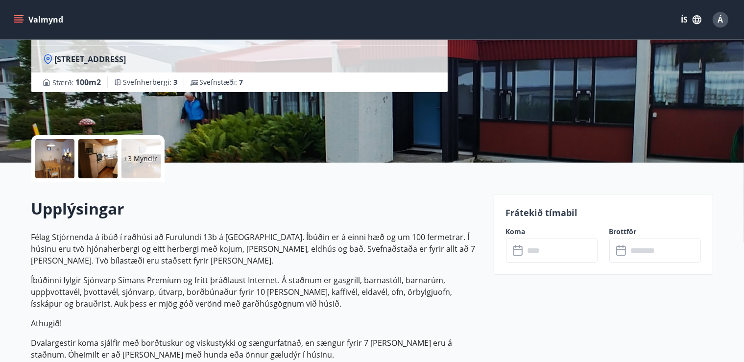
scroll to position [113, 0]
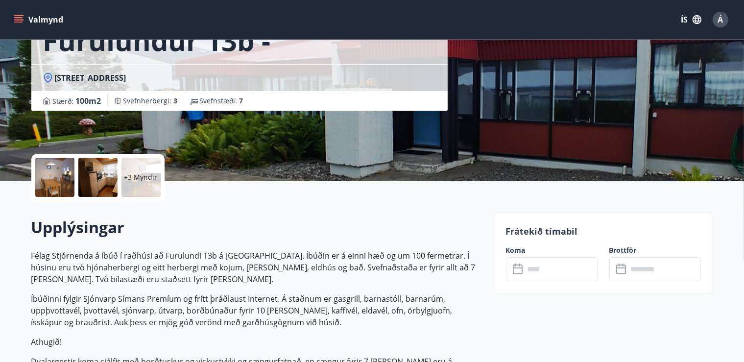
click at [517, 271] on icon at bounding box center [519, 269] width 12 height 12
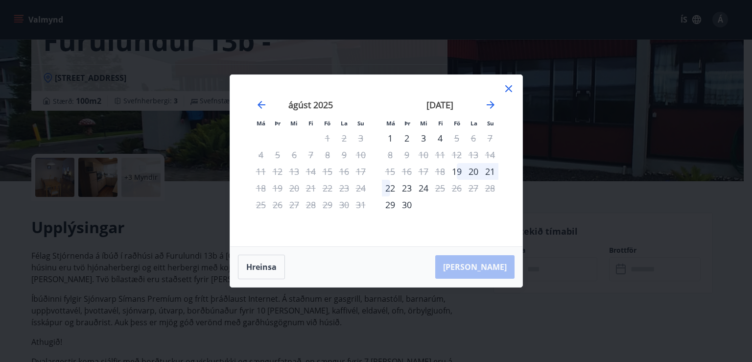
click at [510, 84] on icon at bounding box center [509, 89] width 12 height 12
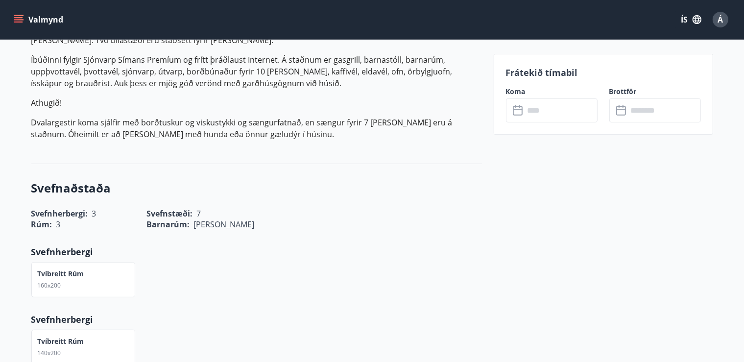
scroll to position [280, 0]
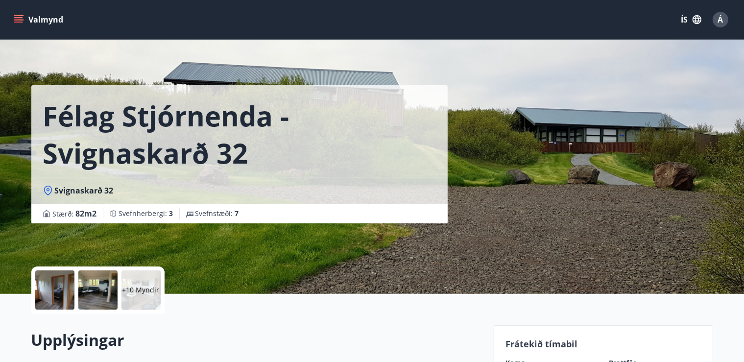
click at [59, 296] on div at bounding box center [54, 289] width 39 height 39
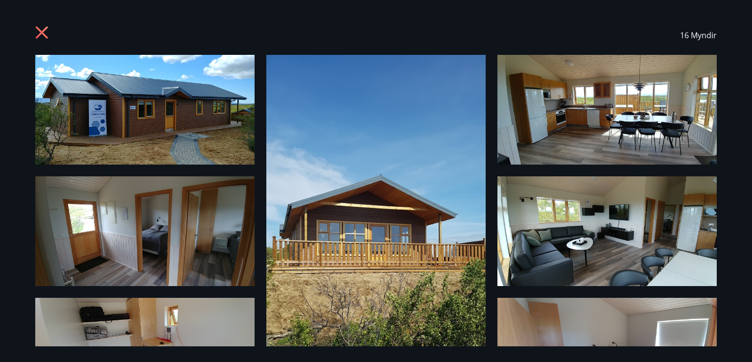
click at [158, 97] on img at bounding box center [144, 110] width 219 height 110
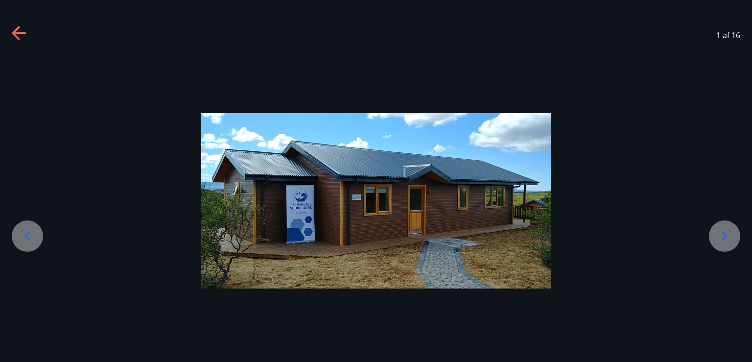
click at [722, 237] on icon at bounding box center [725, 236] width 16 height 16
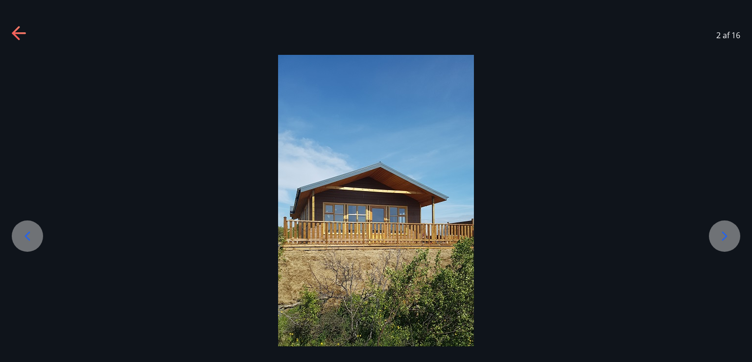
click at [721, 236] on icon at bounding box center [725, 236] width 16 height 16
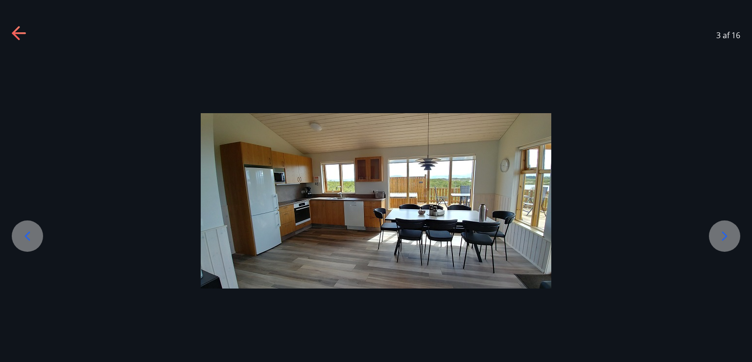
click at [721, 236] on icon at bounding box center [725, 236] width 16 height 16
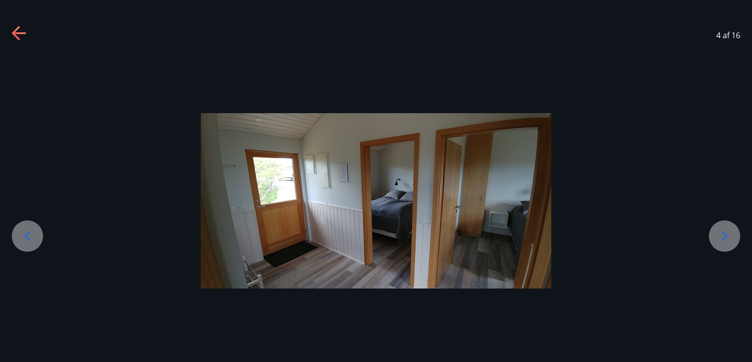
click at [721, 236] on icon at bounding box center [725, 236] width 16 height 16
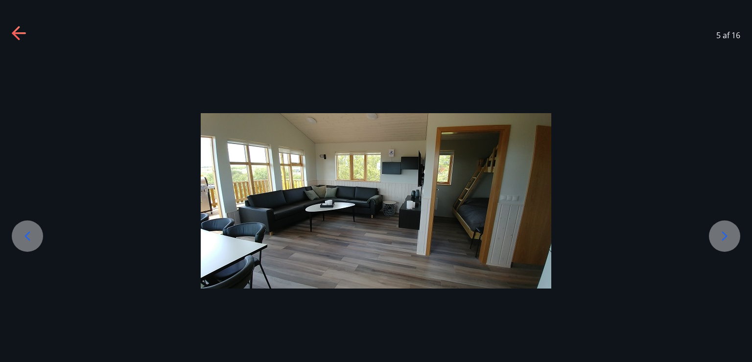
click at [721, 236] on icon at bounding box center [725, 236] width 16 height 16
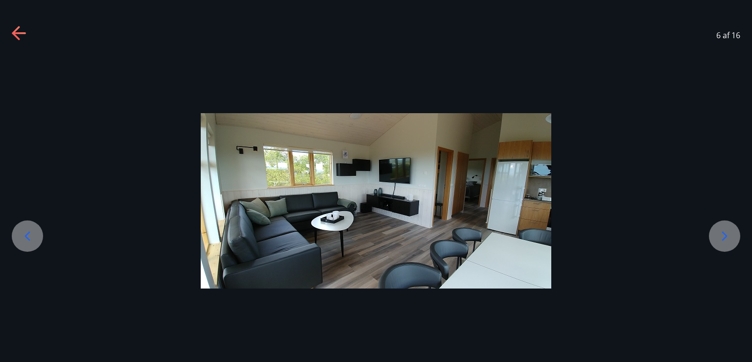
click at [721, 236] on icon at bounding box center [725, 236] width 16 height 16
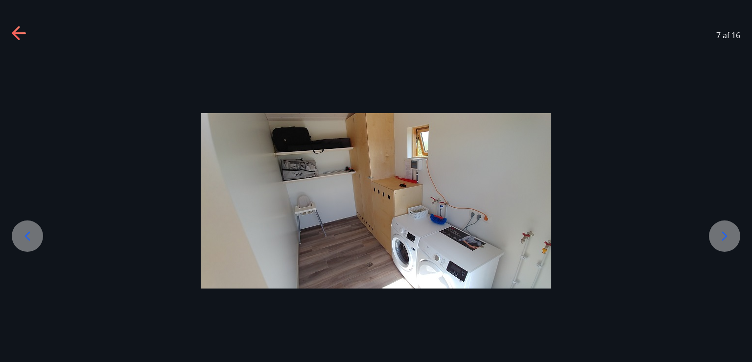
click at [721, 236] on icon at bounding box center [725, 236] width 16 height 16
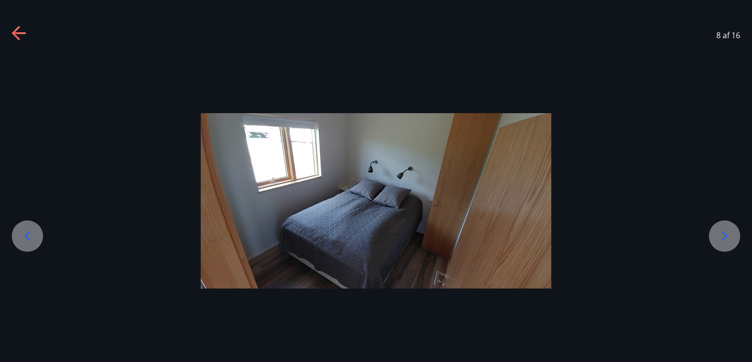
click at [721, 236] on icon at bounding box center [725, 236] width 16 height 16
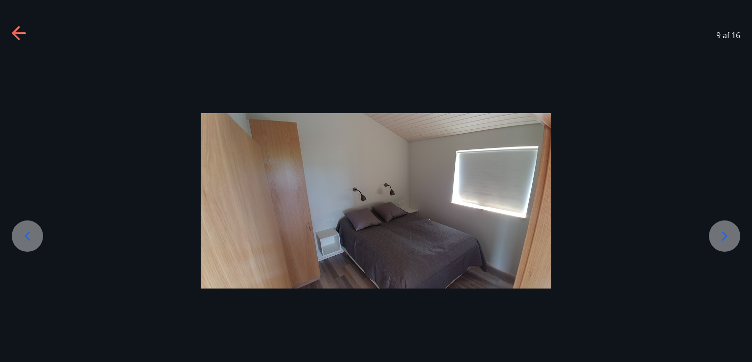
click at [721, 236] on icon at bounding box center [725, 236] width 16 height 16
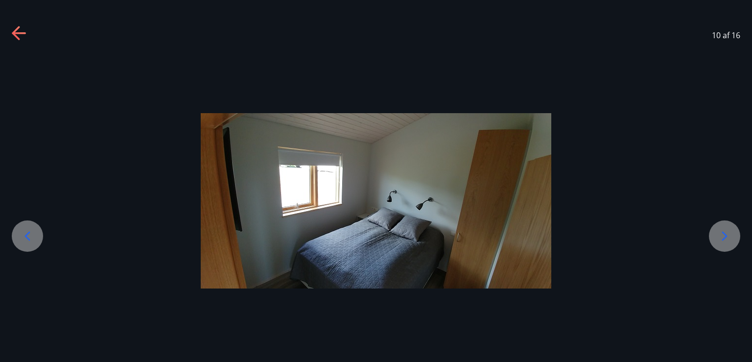
click at [721, 236] on icon at bounding box center [725, 236] width 16 height 16
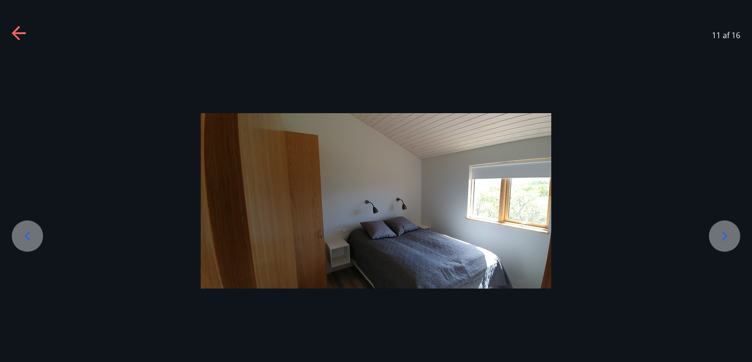
click at [721, 236] on icon at bounding box center [725, 236] width 16 height 16
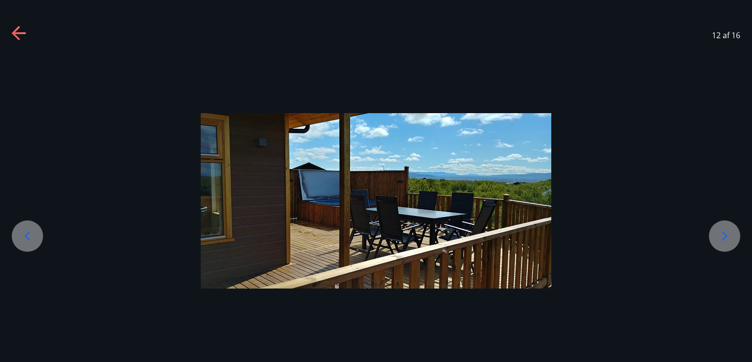
click at [19, 235] on div at bounding box center [27, 235] width 31 height 31
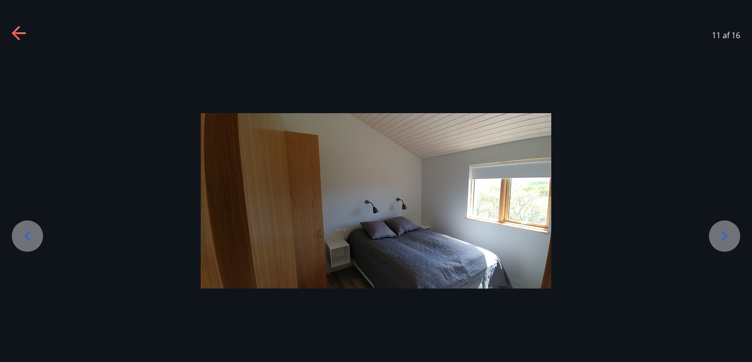
click at [19, 235] on div at bounding box center [27, 235] width 31 height 31
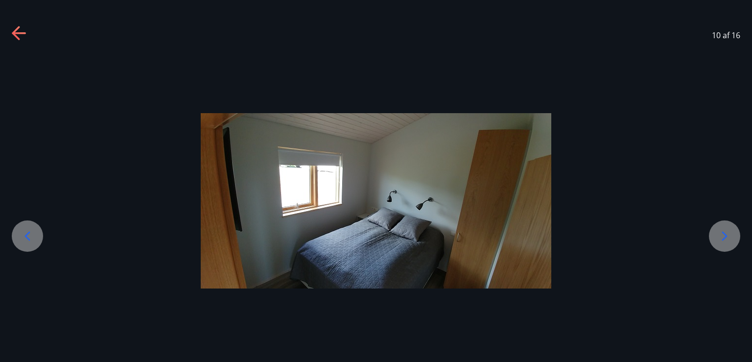
click at [722, 238] on icon at bounding box center [725, 236] width 16 height 16
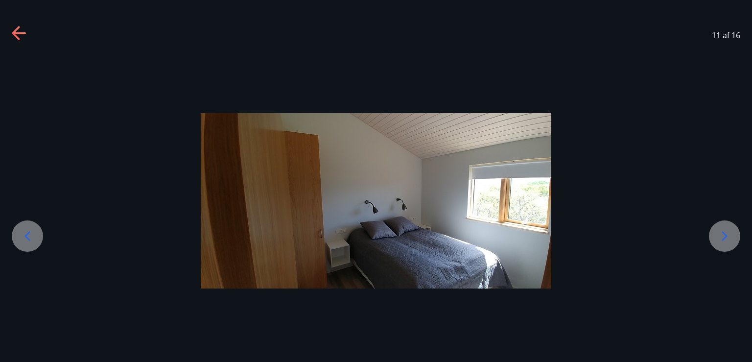
click at [722, 238] on icon at bounding box center [725, 236] width 16 height 16
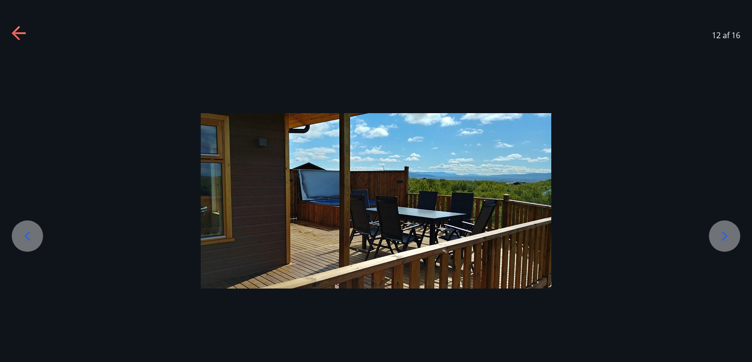
click at [722, 238] on icon at bounding box center [725, 236] width 16 height 16
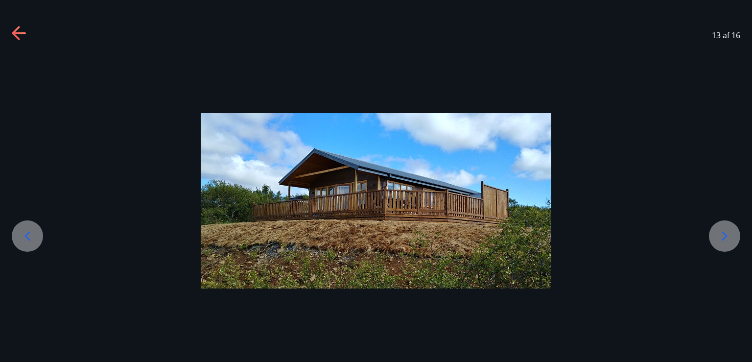
click at [722, 238] on icon at bounding box center [725, 236] width 16 height 16
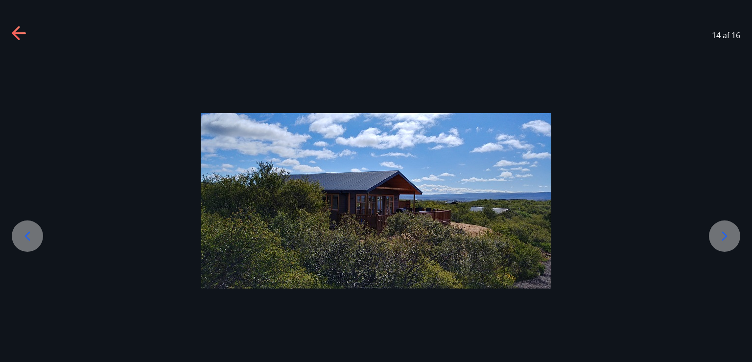
click at [722, 238] on icon at bounding box center [725, 236] width 16 height 16
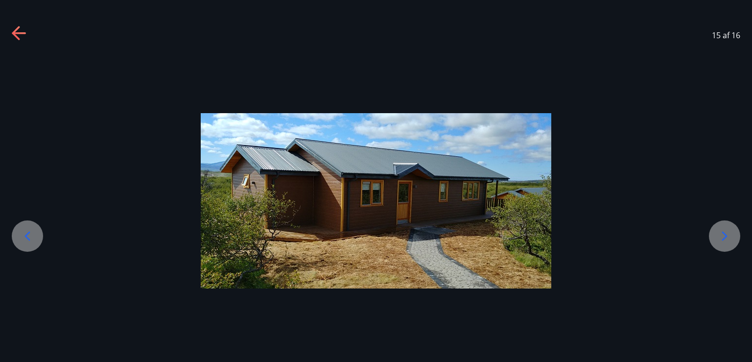
click at [722, 238] on icon at bounding box center [725, 236] width 16 height 16
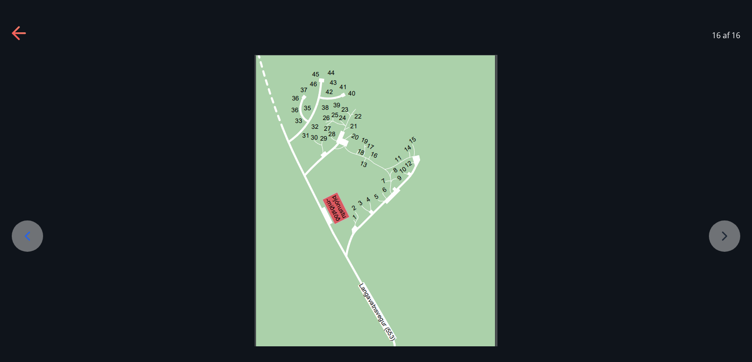
click at [21, 28] on icon at bounding box center [20, 34] width 16 height 16
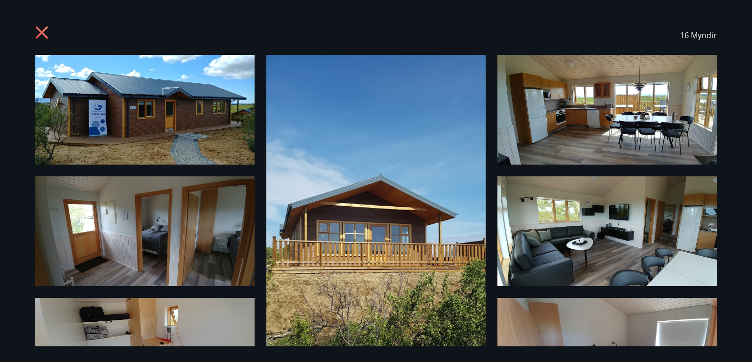
click at [45, 27] on icon at bounding box center [43, 34] width 16 height 16
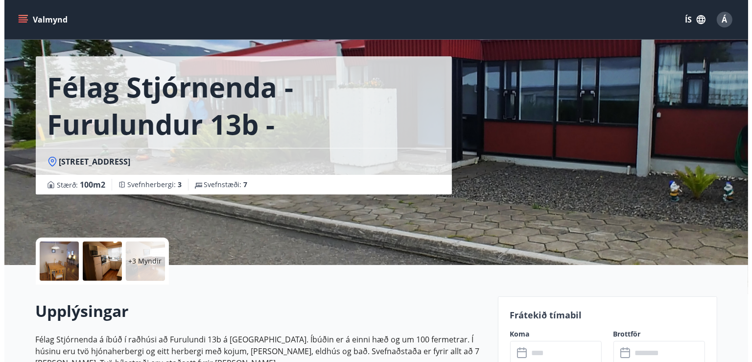
scroll to position [56, 0]
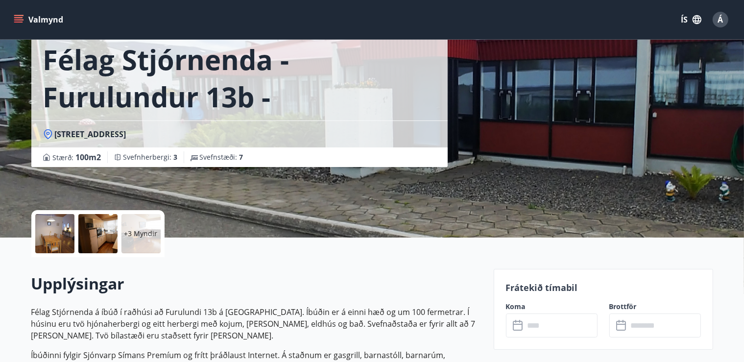
click at [55, 228] on div at bounding box center [54, 233] width 39 height 39
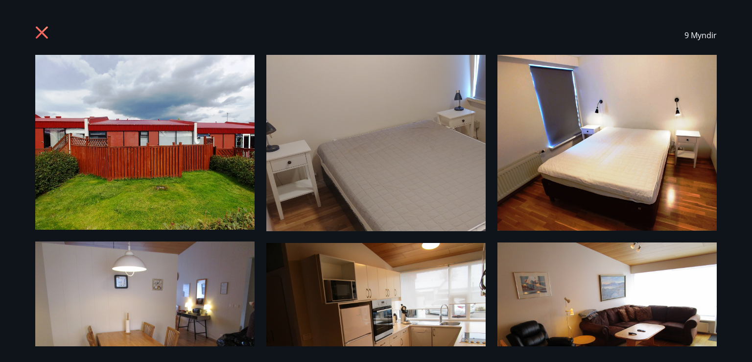
click at [171, 161] on img at bounding box center [144, 142] width 219 height 175
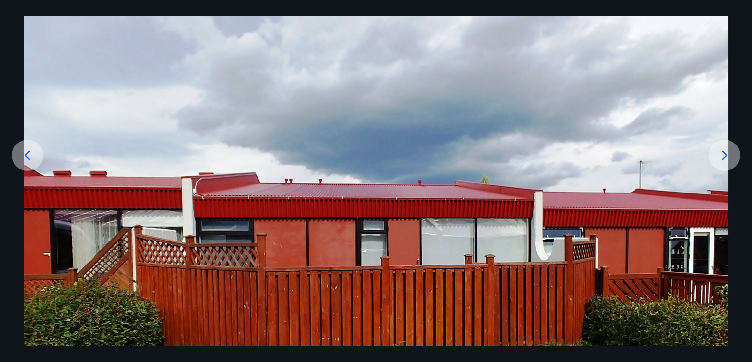
scroll to position [136, 0]
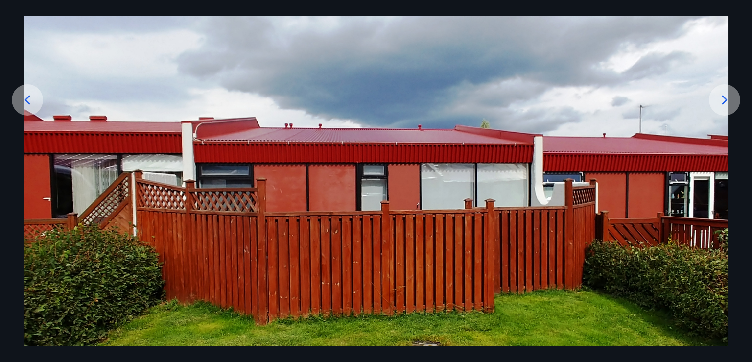
click at [725, 98] on icon at bounding box center [724, 99] width 5 height 9
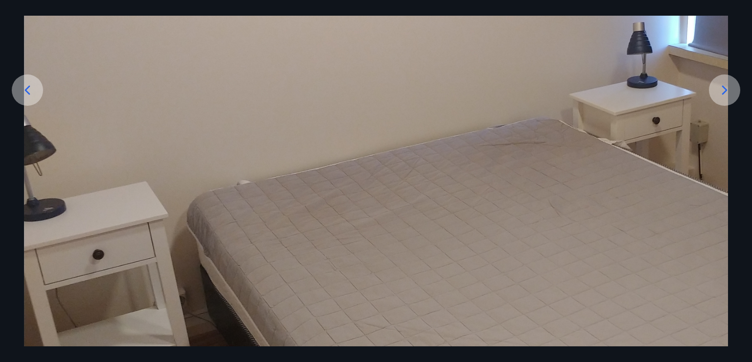
scroll to position [138, 0]
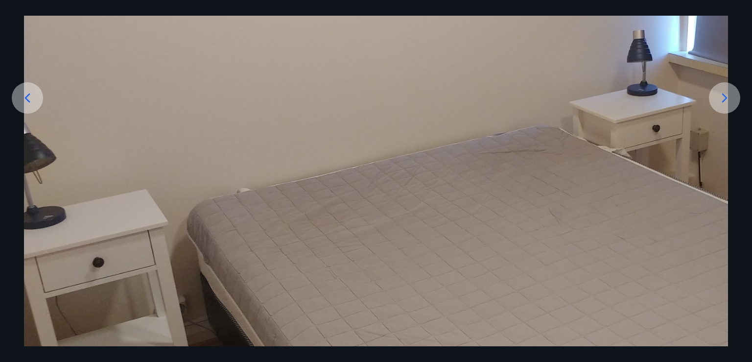
click at [724, 93] on icon at bounding box center [725, 98] width 16 height 16
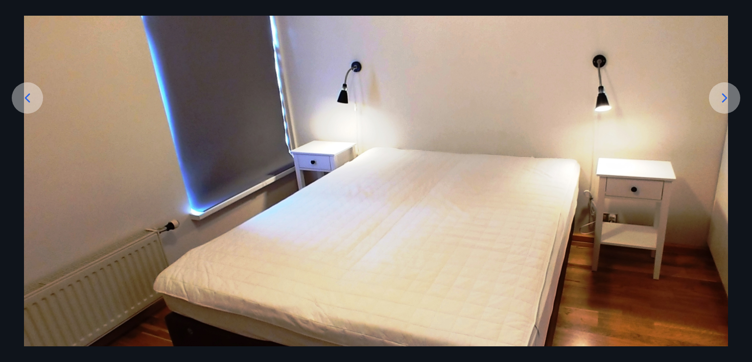
scroll to position [206, 0]
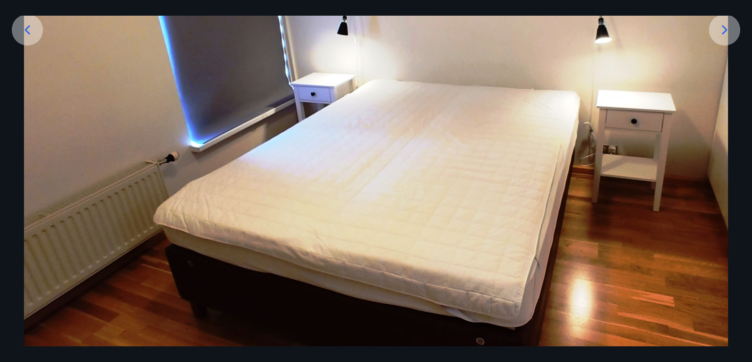
click at [728, 26] on icon at bounding box center [725, 30] width 16 height 16
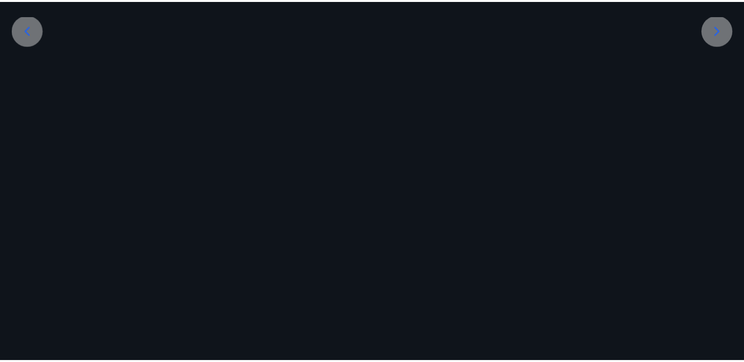
scroll to position [0, 0]
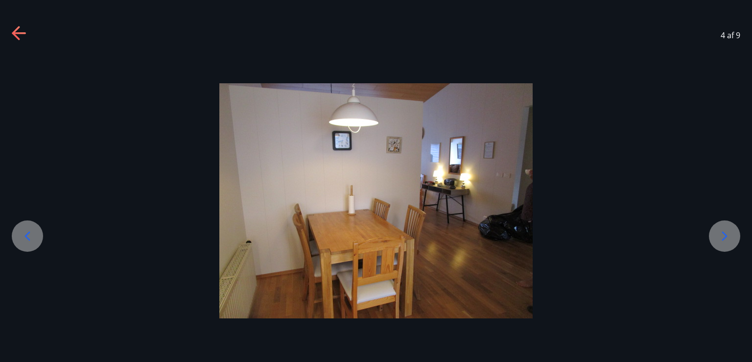
click at [725, 234] on icon at bounding box center [724, 235] width 5 height 9
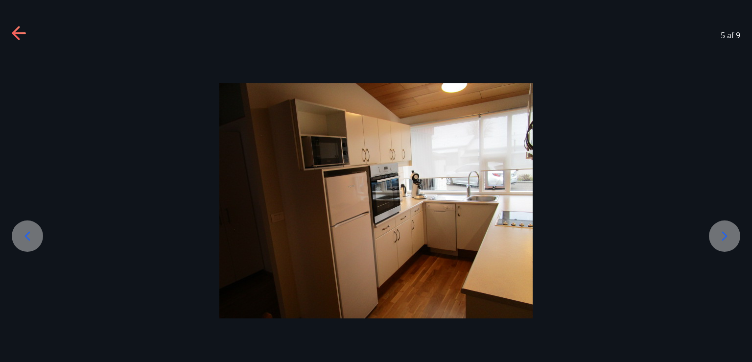
click at [724, 230] on icon at bounding box center [725, 236] width 16 height 16
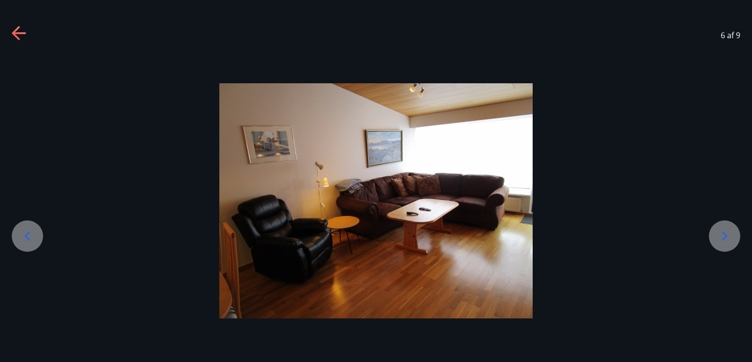
click at [727, 234] on icon at bounding box center [725, 236] width 16 height 16
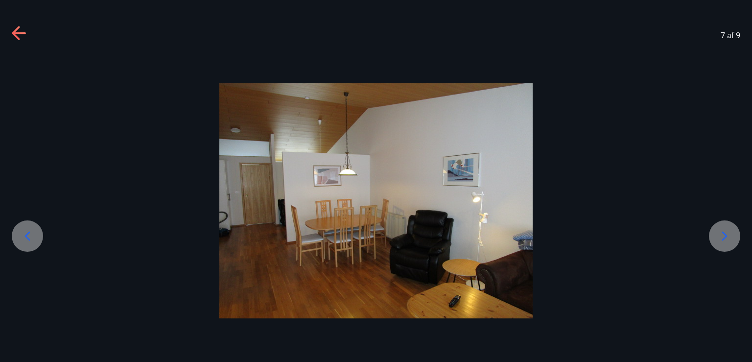
click at [726, 234] on icon at bounding box center [725, 236] width 16 height 16
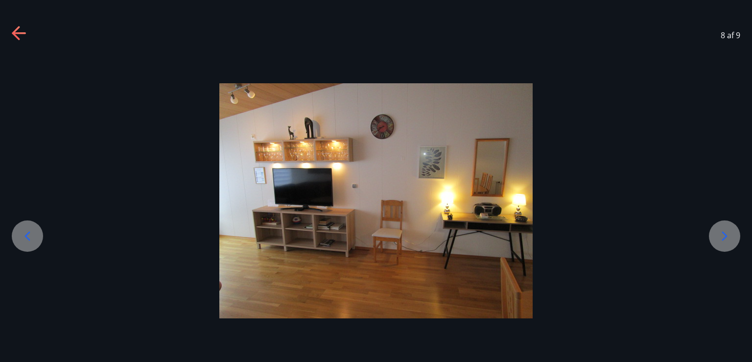
click at [727, 238] on icon at bounding box center [725, 236] width 16 height 16
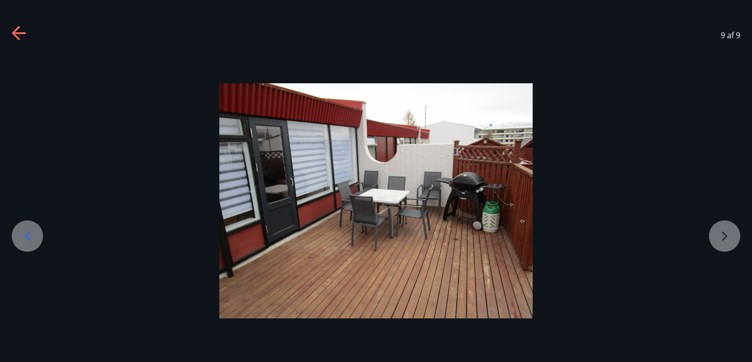
click at [723, 240] on div at bounding box center [376, 200] width 752 height 235
click at [725, 236] on div at bounding box center [376, 200] width 752 height 235
click at [19, 32] on icon at bounding box center [19, 33] width 14 height 2
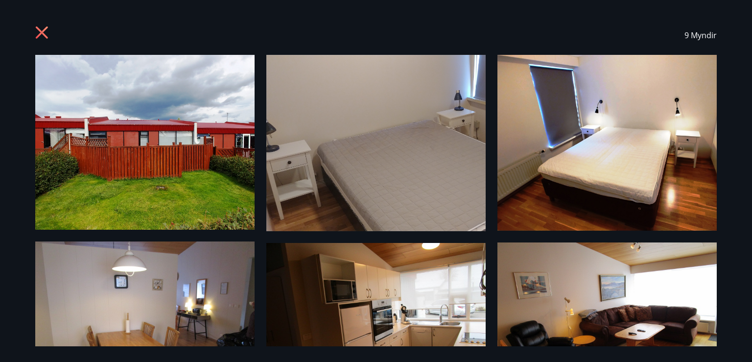
click at [41, 30] on icon at bounding box center [42, 32] width 12 height 12
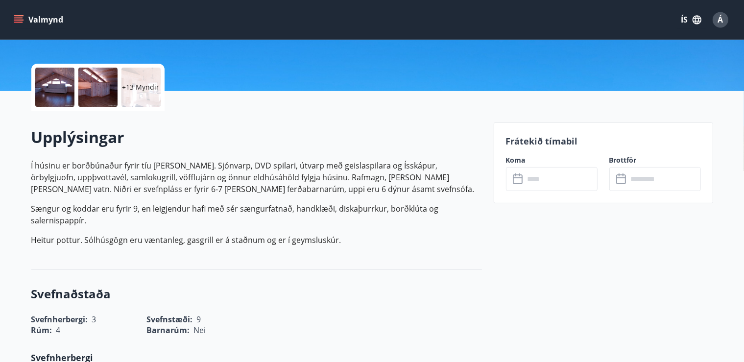
scroll to position [225, 0]
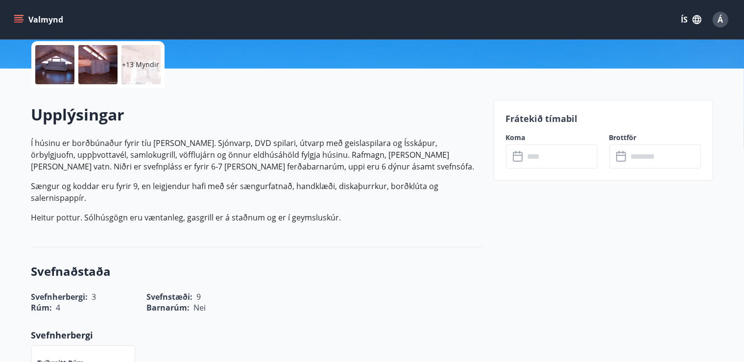
click at [516, 156] on icon at bounding box center [519, 157] width 12 height 12
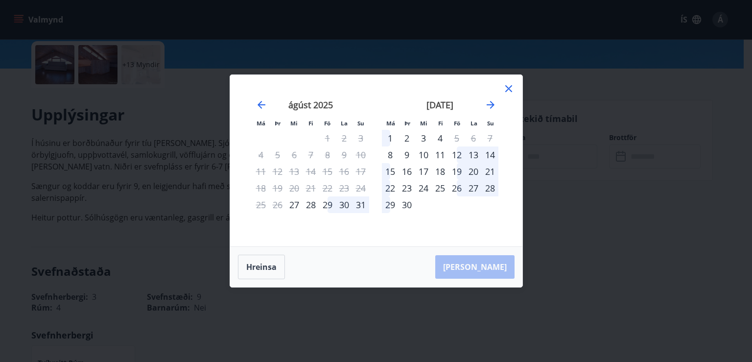
click at [510, 83] on icon at bounding box center [509, 89] width 12 height 12
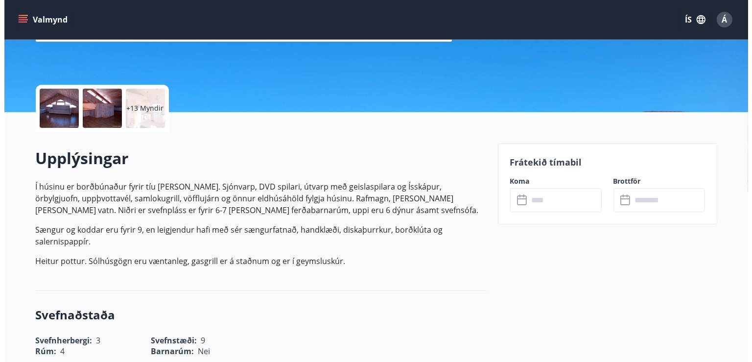
scroll to position [125, 0]
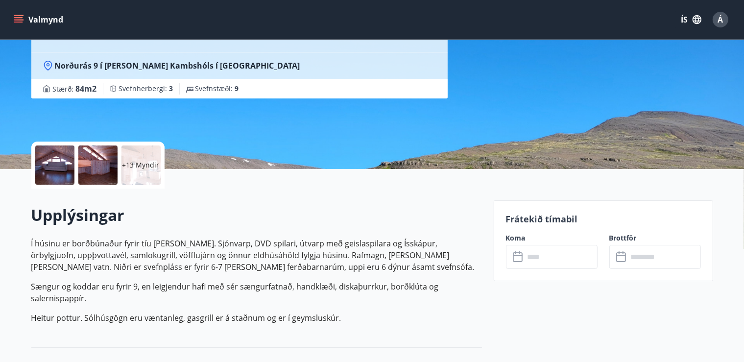
click at [55, 164] on div at bounding box center [54, 164] width 39 height 39
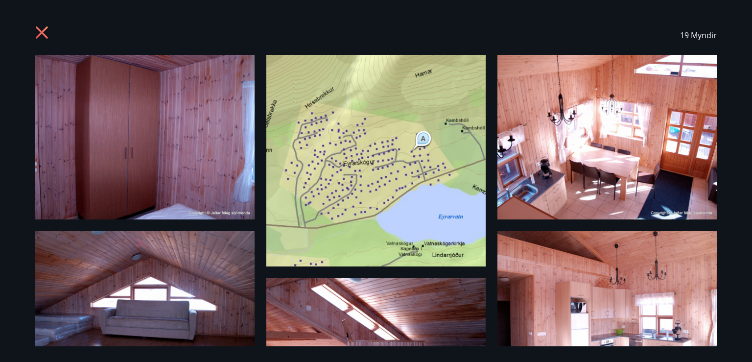
click at [154, 144] on img at bounding box center [144, 137] width 219 height 165
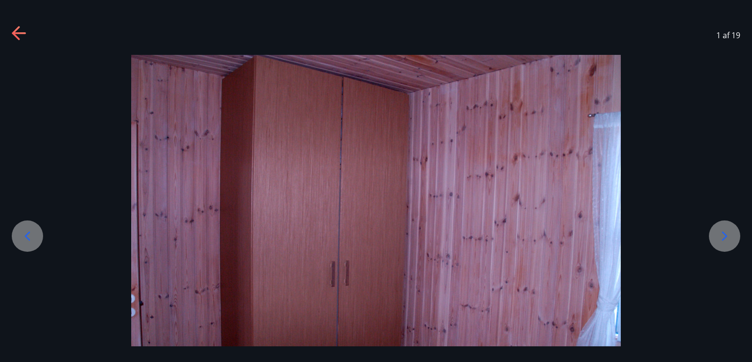
click at [730, 233] on icon at bounding box center [725, 236] width 16 height 16
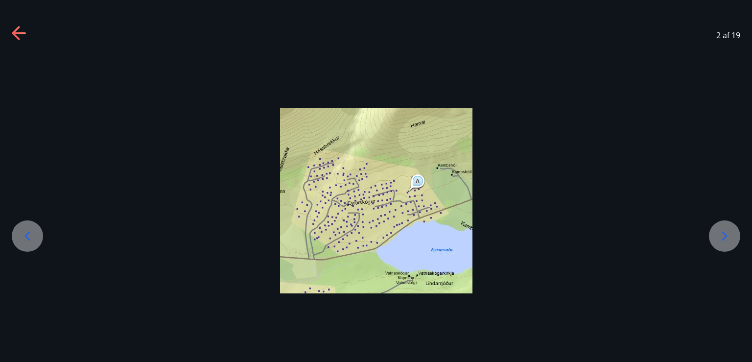
click at [730, 233] on icon at bounding box center [725, 236] width 16 height 16
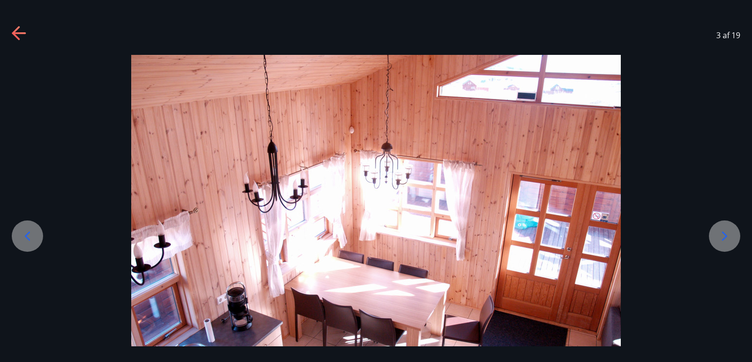
click at [730, 233] on icon at bounding box center [725, 236] width 16 height 16
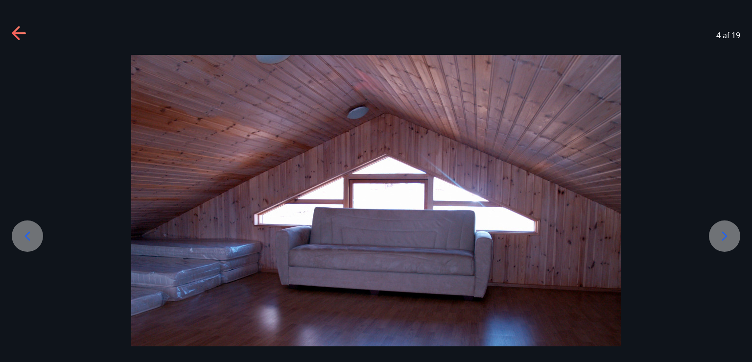
click at [730, 233] on icon at bounding box center [725, 236] width 16 height 16
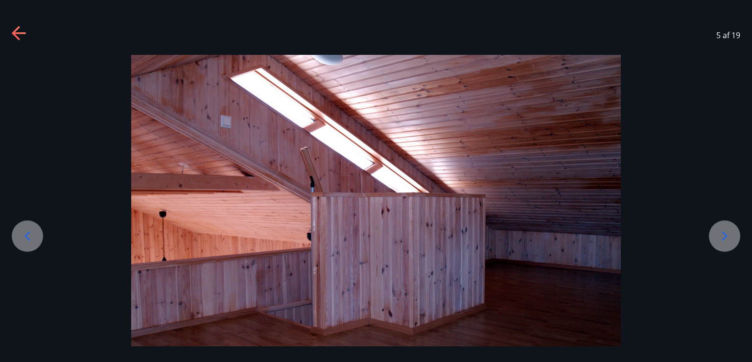
click at [730, 233] on icon at bounding box center [725, 236] width 16 height 16
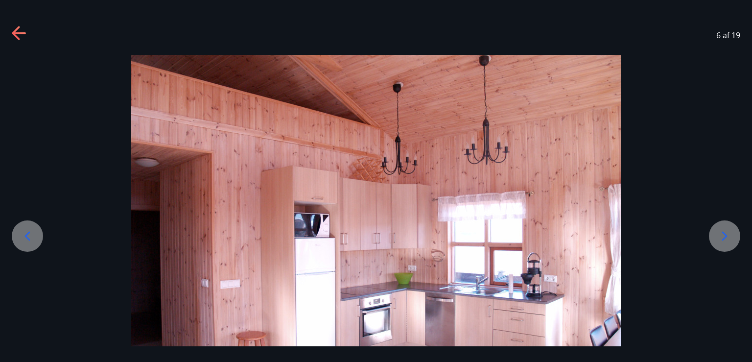
click at [730, 233] on icon at bounding box center [725, 236] width 16 height 16
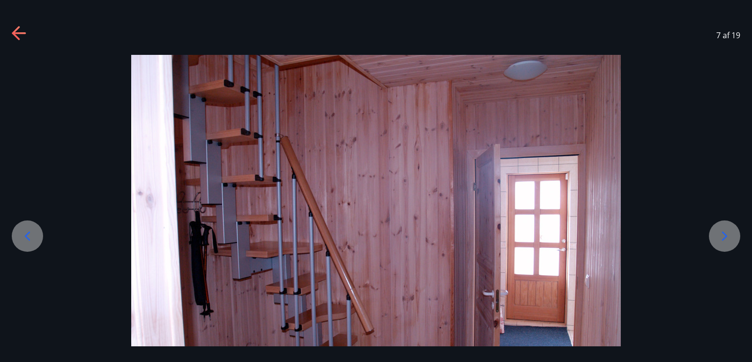
click at [730, 233] on icon at bounding box center [725, 236] width 16 height 16
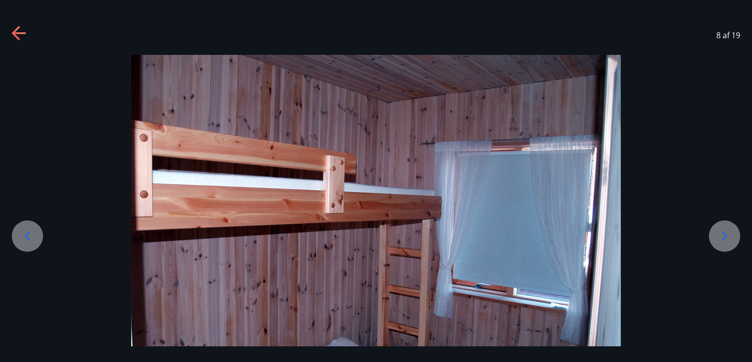
click at [730, 233] on icon at bounding box center [725, 236] width 16 height 16
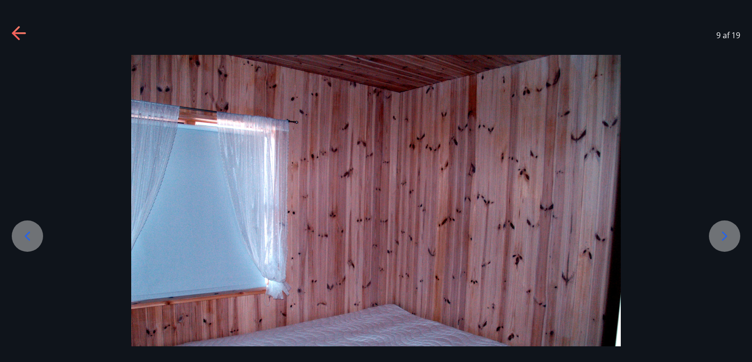
click at [730, 233] on icon at bounding box center [725, 236] width 16 height 16
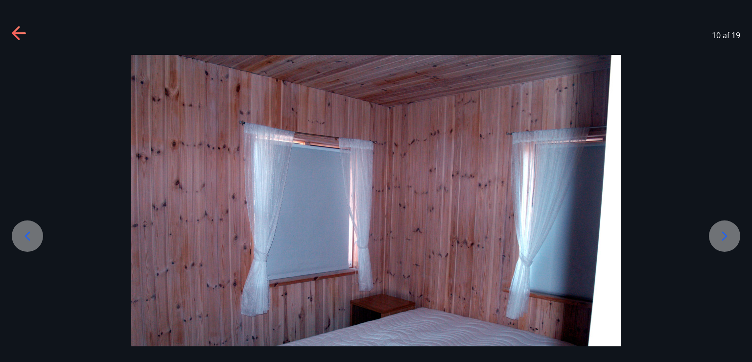
click at [730, 233] on icon at bounding box center [725, 236] width 16 height 16
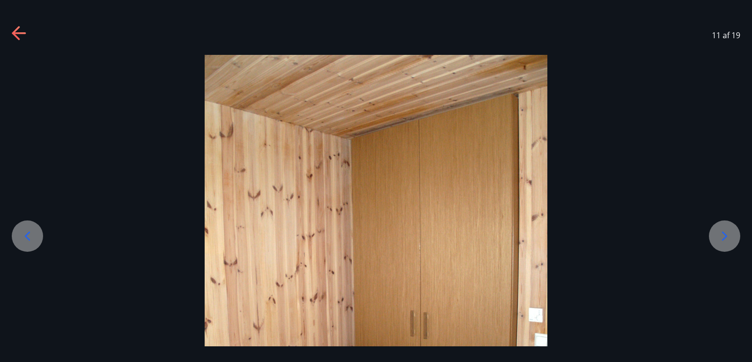
click at [730, 233] on icon at bounding box center [725, 236] width 16 height 16
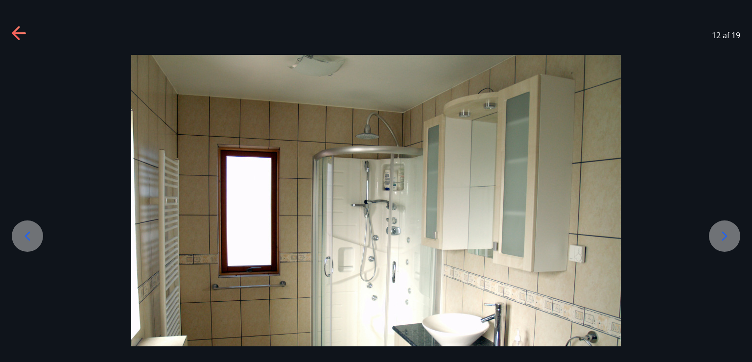
click at [730, 233] on icon at bounding box center [725, 236] width 16 height 16
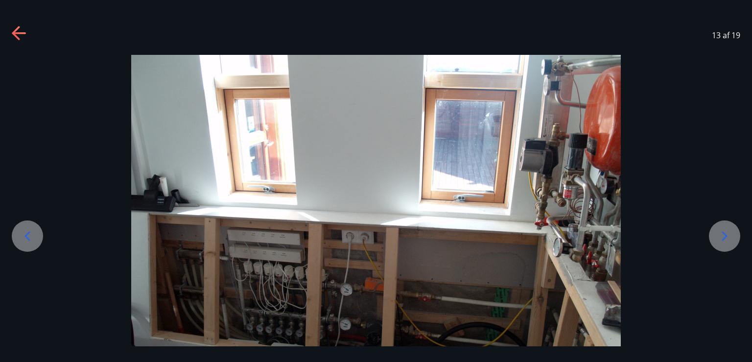
click at [730, 233] on icon at bounding box center [725, 236] width 16 height 16
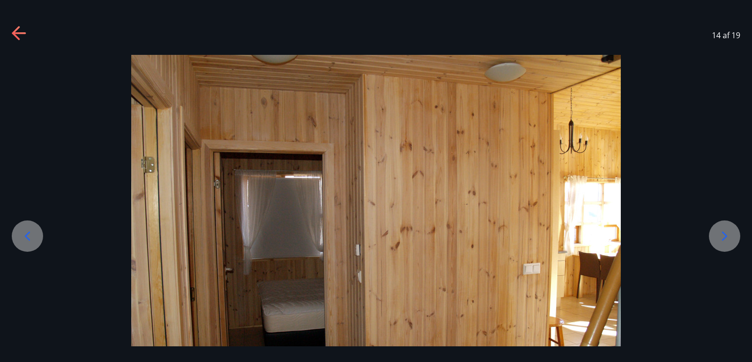
click at [730, 233] on icon at bounding box center [725, 236] width 16 height 16
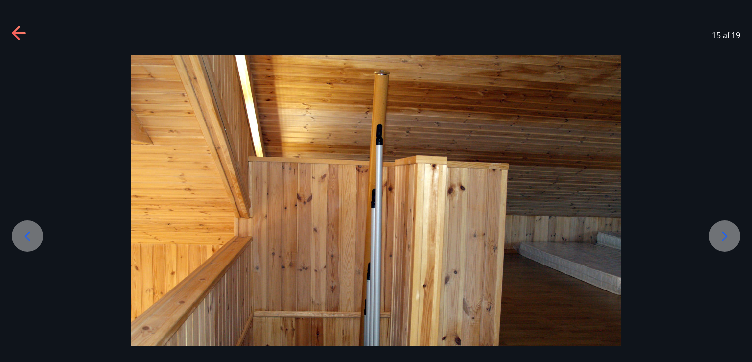
click at [730, 233] on icon at bounding box center [725, 236] width 16 height 16
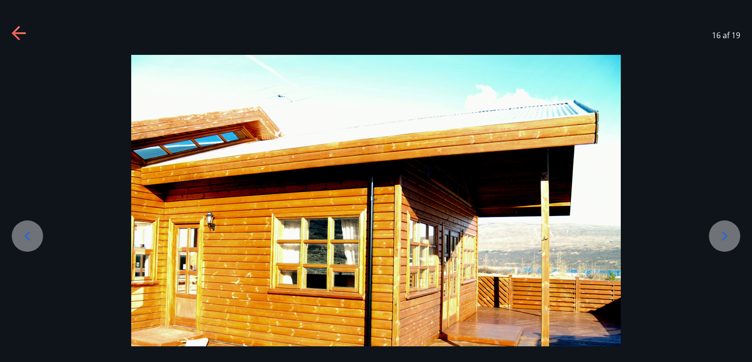
click at [730, 233] on icon at bounding box center [725, 236] width 16 height 16
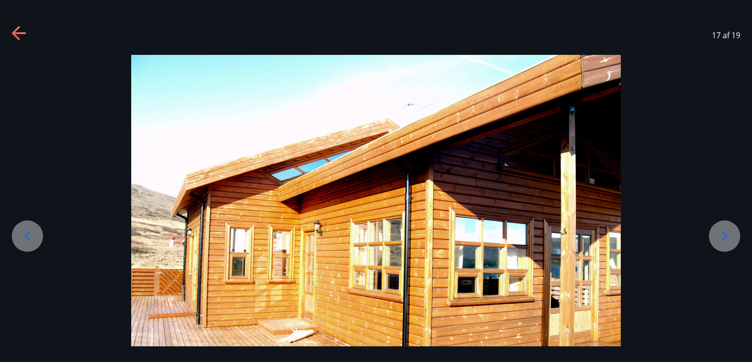
click at [730, 233] on icon at bounding box center [725, 236] width 16 height 16
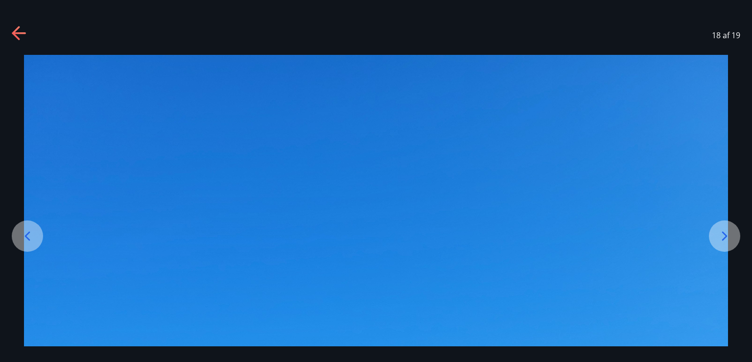
click at [730, 234] on icon at bounding box center [725, 236] width 16 height 16
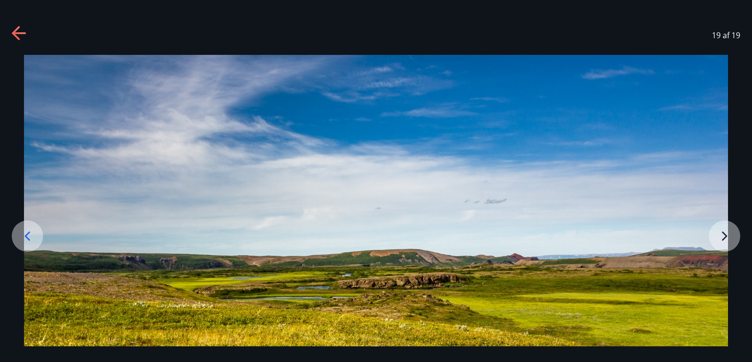
click at [730, 234] on div at bounding box center [376, 289] width 752 height 469
click at [720, 235] on img at bounding box center [376, 289] width 704 height 469
click at [18, 34] on icon at bounding box center [20, 34] width 16 height 16
